Goal: Task Accomplishment & Management: Use online tool/utility

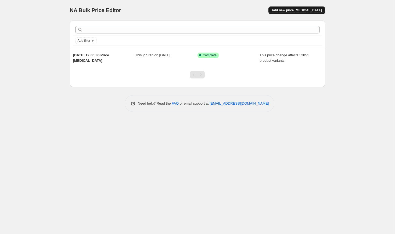
click at [288, 9] on span "Add new price change job" at bounding box center [297, 10] width 50 height 4
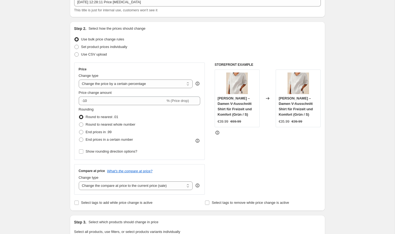
scroll to position [37, 0]
click at [115, 87] on select "Change the price to a certain amount Change the price by a certain amount Chang…" at bounding box center [136, 83] width 114 height 9
select select "by"
click at [79, 79] on select "Change the price to a certain amount Change the price by a certain amount Chang…" at bounding box center [136, 83] width 114 height 9
type input "-10.00"
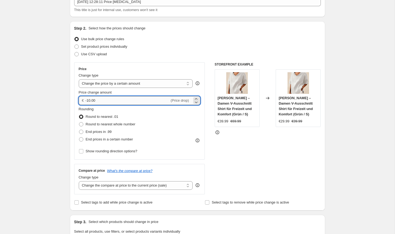
click at [109, 98] on input "-10.00" at bounding box center [128, 100] width 84 height 9
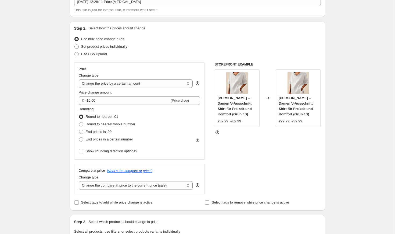
click at [63, 100] on div "Create new price change job. This page is ready Create new price change job Dra…" at bounding box center [197, 236] width 395 height 546
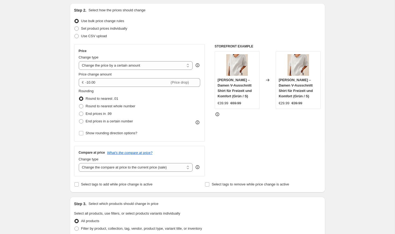
scroll to position [55, 0]
click at [132, 164] on select "Change the compare at price to the current price (sale) Change the compare at p…" at bounding box center [136, 166] width 114 height 9
select select "by"
click at [79, 162] on select "Change the compare at price to the current price (sale) Change the compare at p…" at bounding box center [136, 166] width 114 height 9
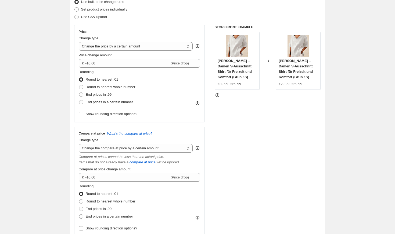
scroll to position [75, 0]
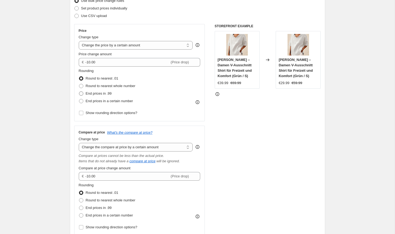
click at [81, 93] on span at bounding box center [81, 93] width 4 height 4
click at [79, 91] on input "End prices in .99" at bounding box center [79, 91] width 0 height 0
radio input "true"
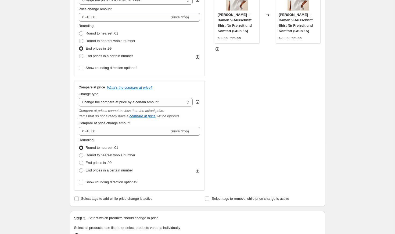
scroll to position [140, 0]
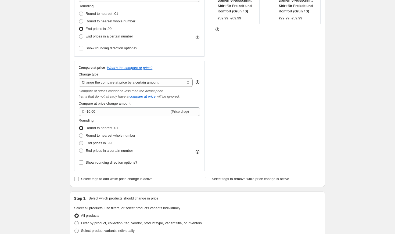
click at [89, 143] on span "End prices in .99" at bounding box center [99, 143] width 26 height 4
click at [79, 141] on input "End prices in .99" at bounding box center [79, 141] width 0 height 0
radio input "true"
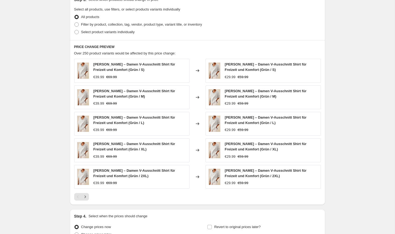
scroll to position [392, 0]
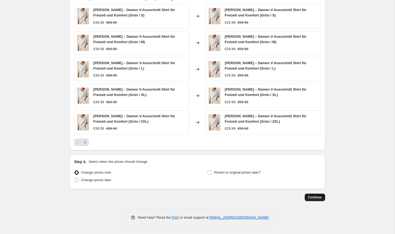
click at [318, 197] on span "Continue" at bounding box center [315, 197] width 14 height 4
